Goal: Transaction & Acquisition: Purchase product/service

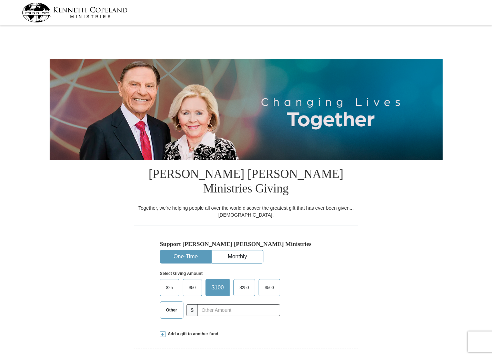
select select "MO"
click at [194, 282] on span "$50" at bounding box center [193, 287] width 14 height 10
click at [0, 0] on input "$50" at bounding box center [0, 0] width 0 height 0
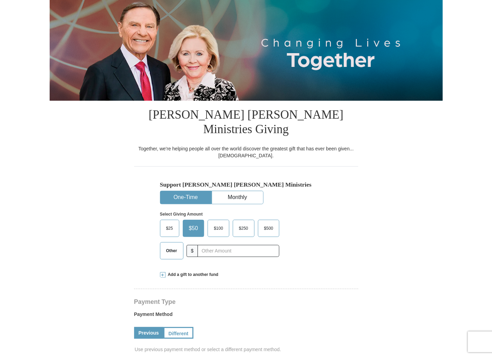
scroll to position [60, 0]
click at [162, 272] on span at bounding box center [163, 275] width 6 height 6
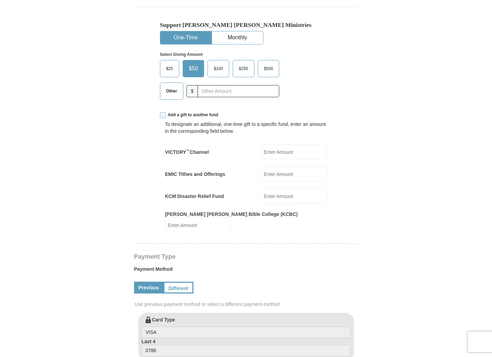
scroll to position [232, 0]
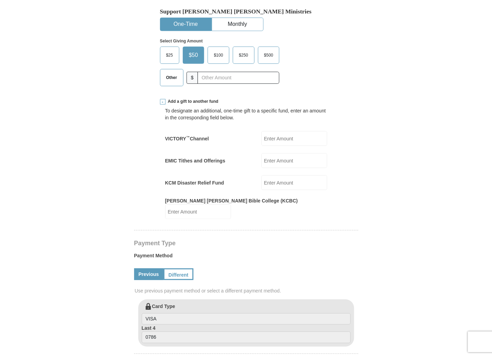
click at [277, 153] on input "EMIC Tithes and Offerings" at bounding box center [294, 160] width 66 height 15
type input "20"
click at [231, 204] on input "[PERSON_NAME] [PERSON_NAME] Bible College (KCBC)" at bounding box center [198, 211] width 66 height 15
type input "25"
click at [284, 131] on input "VICTORY ™ Channel" at bounding box center [294, 138] width 66 height 15
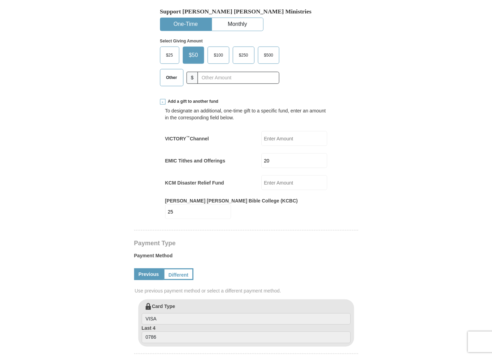
type input "25"
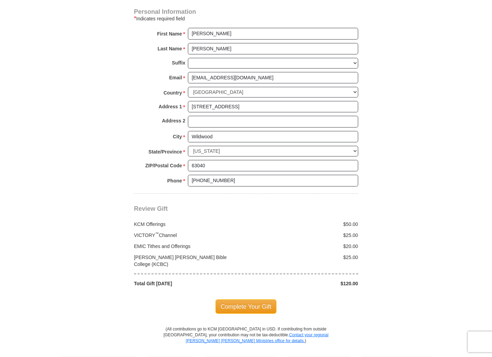
scroll to position [607, 0]
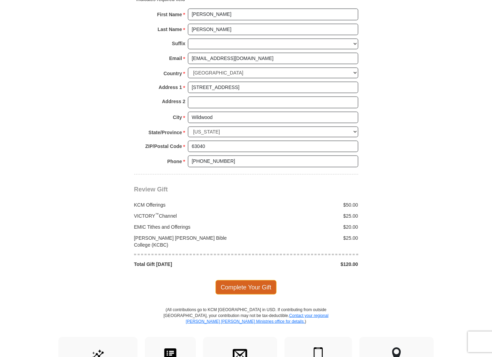
click at [248, 280] on span "Complete Your Gift" at bounding box center [246, 287] width 61 height 14
